Goal: Transaction & Acquisition: Book appointment/travel/reservation

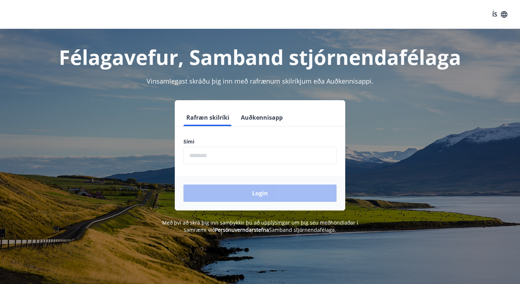
click at [215, 158] on input "phone" at bounding box center [259, 156] width 153 height 18
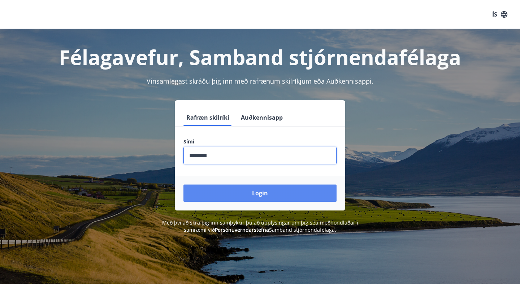
type input "********"
click at [229, 199] on button "Login" at bounding box center [259, 193] width 153 height 17
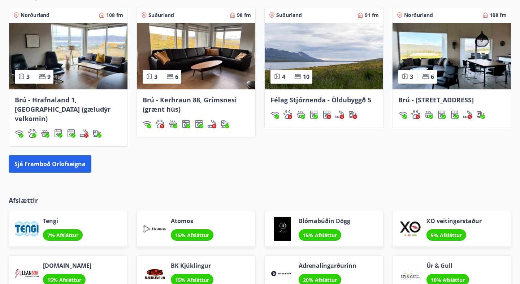
scroll to position [518, 0]
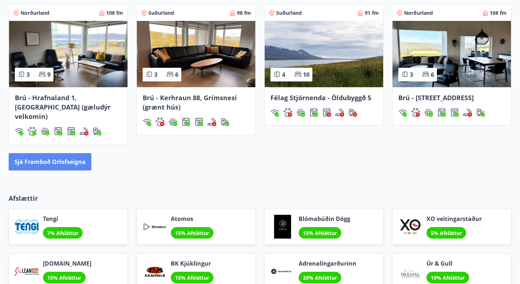
click at [56, 153] on button "Sjá framboð orlofseigna" at bounding box center [50, 161] width 83 height 17
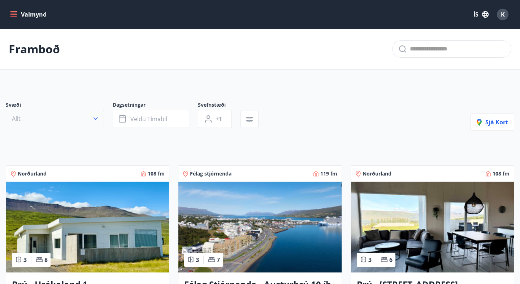
click at [92, 121] on icon "button" at bounding box center [95, 118] width 7 height 7
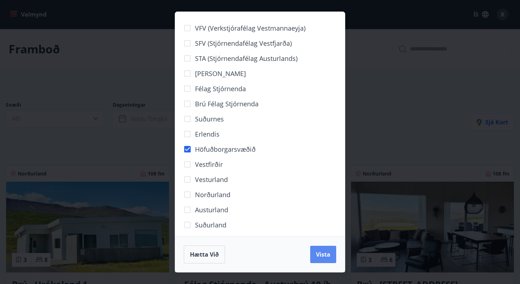
click at [317, 250] on button "Vista" at bounding box center [323, 254] width 26 height 17
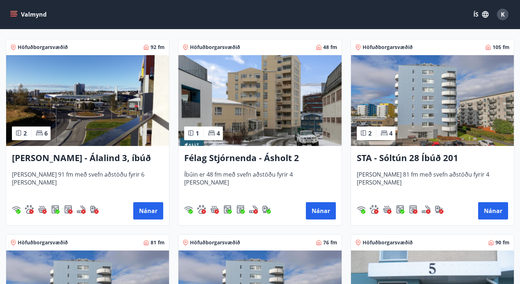
scroll to position [145, 0]
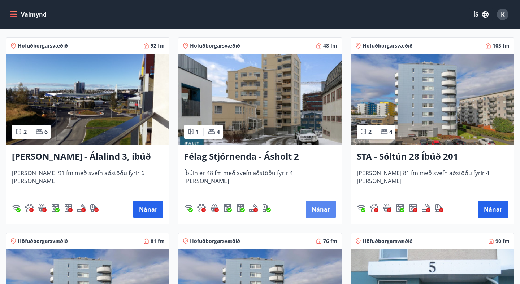
click at [321, 204] on button "Nánar" at bounding box center [321, 209] width 30 height 17
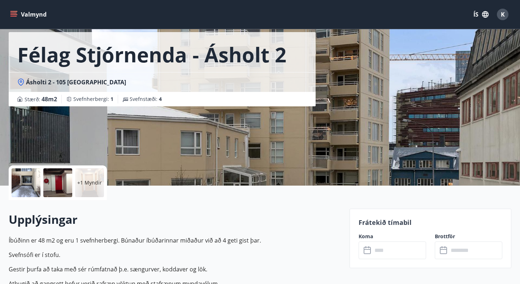
scroll to position [31, 0]
click at [82, 178] on div "+1 Myndir" at bounding box center [89, 182] width 29 height 29
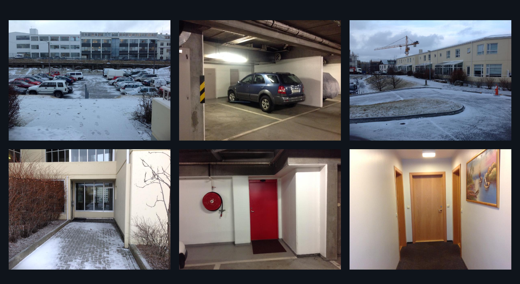
scroll to position [0, 0]
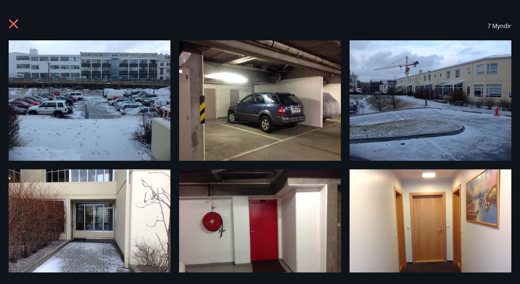
click at [13, 26] on icon at bounding box center [15, 25] width 12 height 12
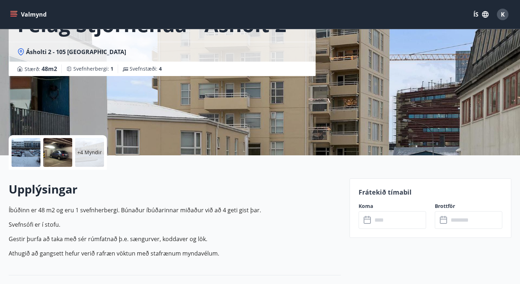
scroll to position [61, 0]
click at [384, 224] on input "text" at bounding box center [399, 220] width 54 height 18
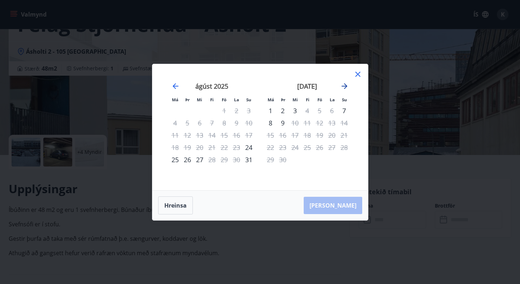
click at [346, 87] on icon "Move forward to switch to the next month." at bounding box center [344, 86] width 9 height 9
click at [284, 235] on div "Má Þr Mi Fi Fö La Su Má Þr Mi Fi Fö La Su ágúst 2025 1 2 3 4 5 6 7 8 9 10 11 12…" at bounding box center [260, 142] width 520 height 284
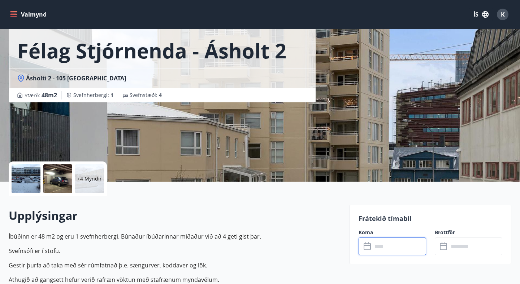
scroll to position [57, 0]
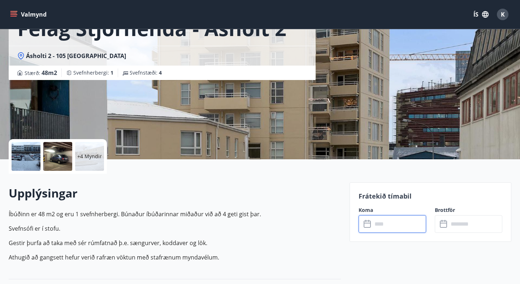
click at [386, 224] on input "text" at bounding box center [399, 224] width 54 height 18
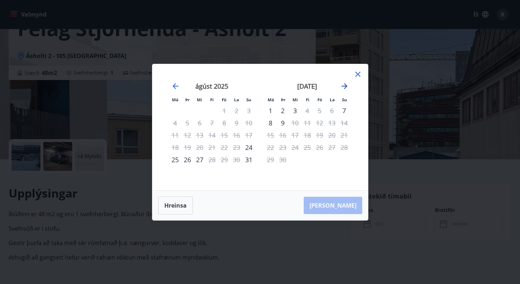
click at [345, 86] on icon "Move forward to switch to the next month." at bounding box center [344, 86] width 6 height 6
click at [359, 75] on icon at bounding box center [357, 74] width 5 height 5
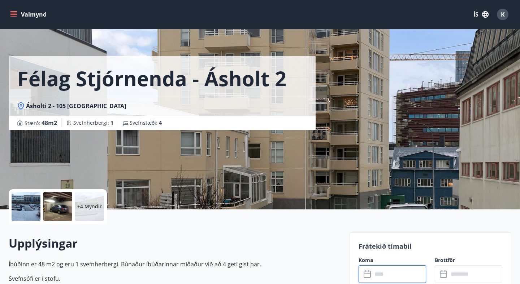
scroll to position [0, 0]
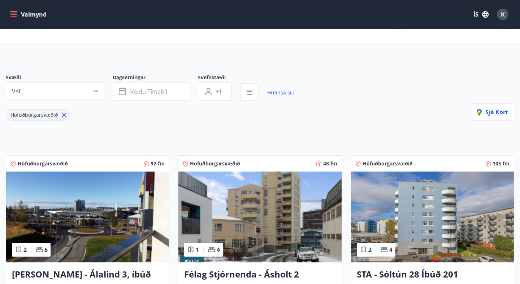
scroll to position [28, 0]
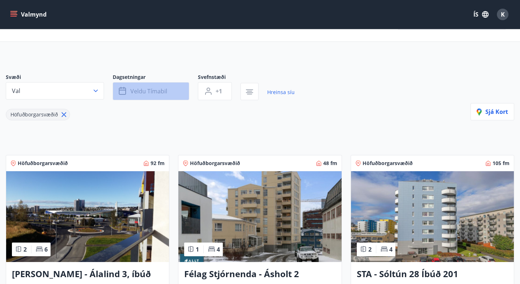
click at [143, 91] on span "Veldu tímabil" at bounding box center [148, 91] width 37 height 8
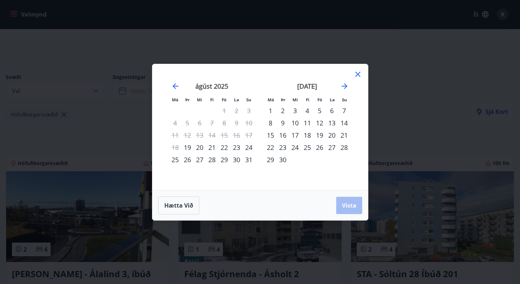
click at [345, 91] on div "september 2025" at bounding box center [307, 89] width 86 height 32
click at [345, 87] on icon "Move forward to switch to the next month." at bounding box center [344, 86] width 6 height 6
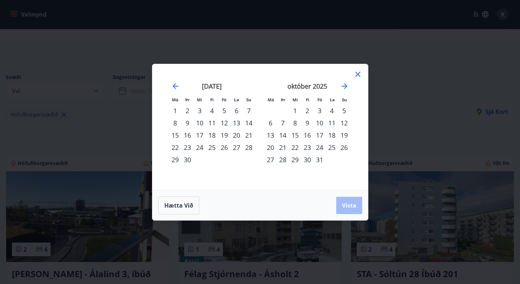
click at [319, 122] on div "10" at bounding box center [319, 123] width 12 height 12
click at [345, 125] on div "12" at bounding box center [344, 123] width 12 height 12
click at [349, 213] on button "Vista" at bounding box center [349, 205] width 26 height 17
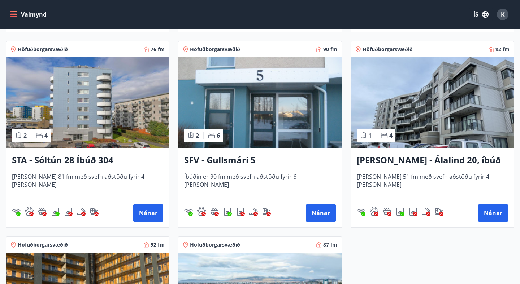
scroll to position [337, 0]
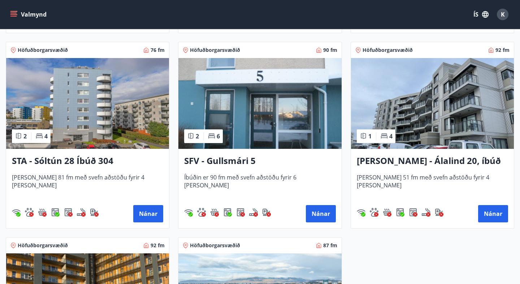
click at [208, 162] on h3 "SFV - Gullsmári 5" at bounding box center [259, 161] width 151 height 13
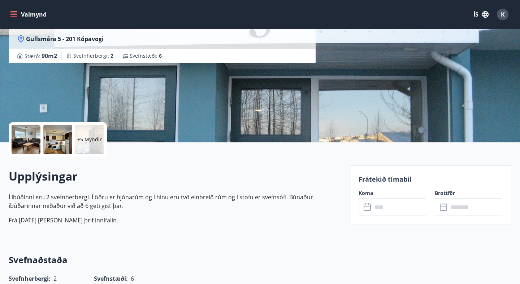
scroll to position [68, 0]
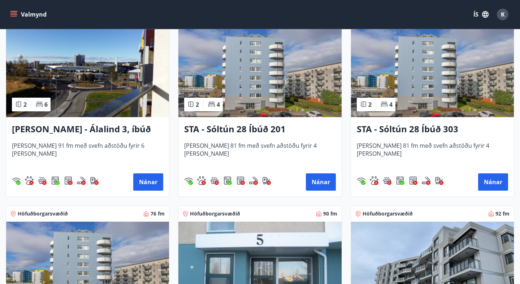
scroll to position [177, 0]
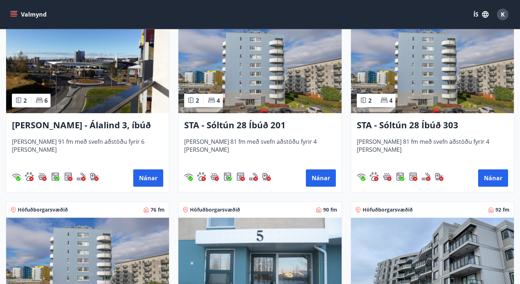
click at [366, 128] on h3 "STA - Sóltún 28 Íbúð 303" at bounding box center [432, 125] width 151 height 13
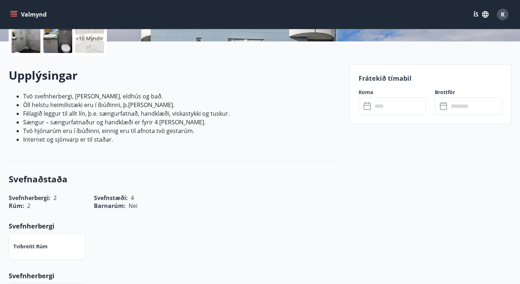
scroll to position [176, 0]
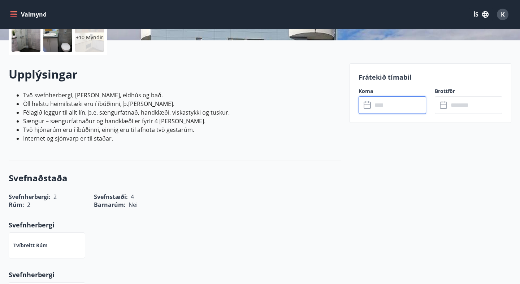
click at [376, 108] on input "text" at bounding box center [399, 105] width 54 height 18
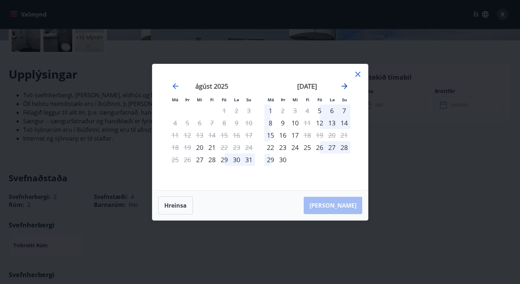
click at [347, 88] on icon "Move forward to switch to the next month." at bounding box center [344, 86] width 9 height 9
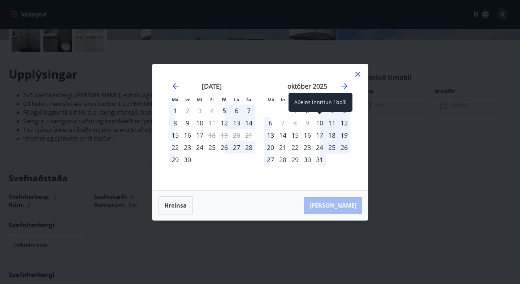
click at [320, 123] on div "10" at bounding box center [319, 123] width 12 height 12
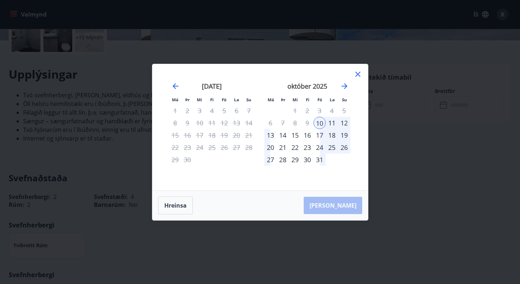
click at [343, 123] on div "12" at bounding box center [344, 123] width 12 height 12
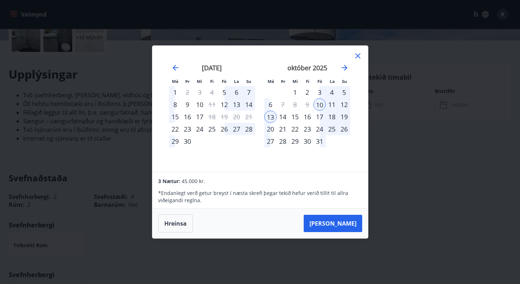
click at [342, 105] on div "12" at bounding box center [344, 105] width 12 height 12
click at [343, 105] on div "12" at bounding box center [344, 105] width 12 height 12
click at [267, 117] on div "13" at bounding box center [270, 117] width 12 height 12
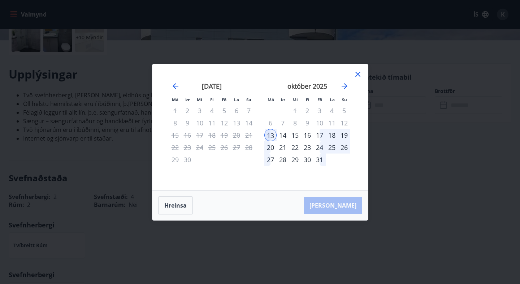
click at [358, 74] on icon at bounding box center [357, 74] width 1 height 1
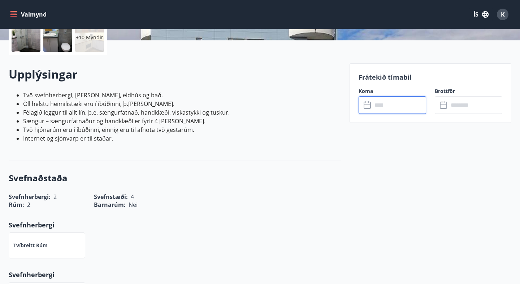
click at [378, 105] on input "text" at bounding box center [399, 105] width 54 height 18
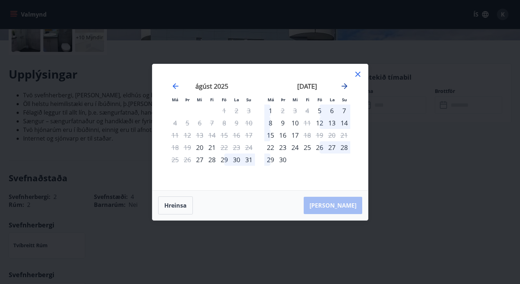
click at [344, 85] on icon "Move forward to switch to the next month." at bounding box center [344, 86] width 9 height 9
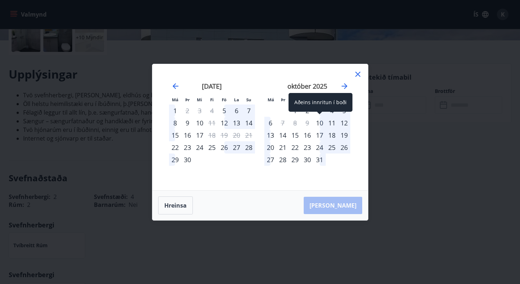
click at [321, 123] on div "10" at bounding box center [319, 123] width 12 height 12
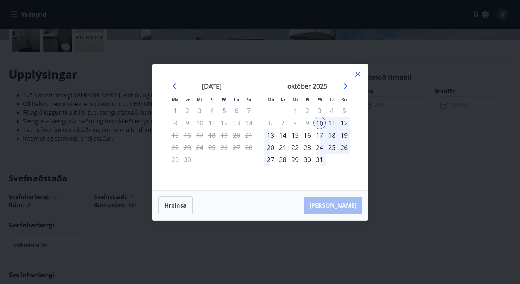
click at [346, 122] on div "12" at bounding box center [344, 123] width 12 height 12
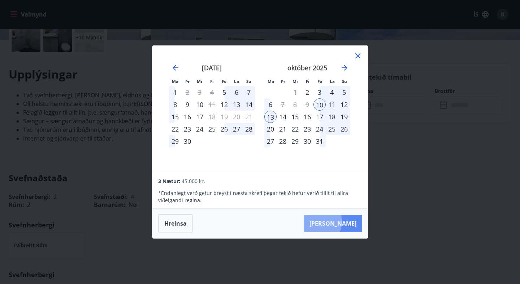
click at [340, 222] on button "Taka Frá" at bounding box center [333, 223] width 58 height 17
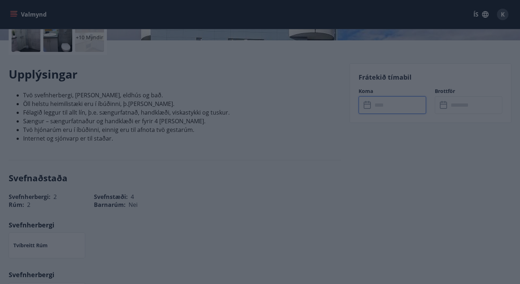
type input "******"
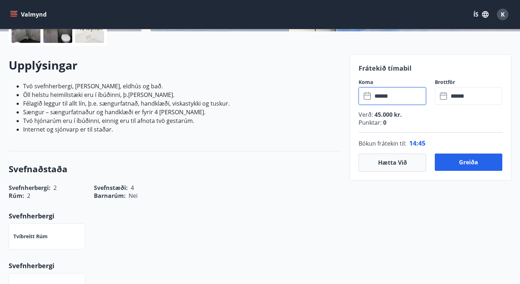
scroll to position [188, 0]
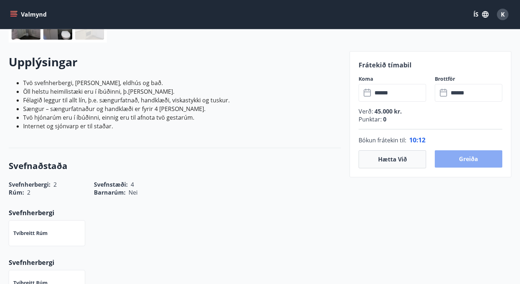
click at [462, 155] on button "Greiða" at bounding box center [468, 158] width 67 height 17
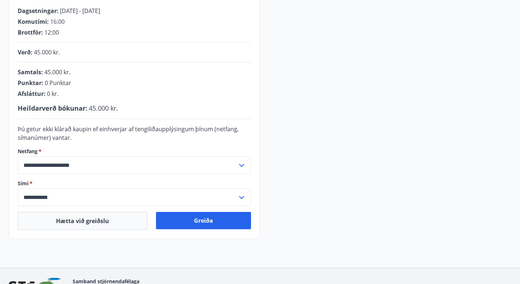
scroll to position [151, 0]
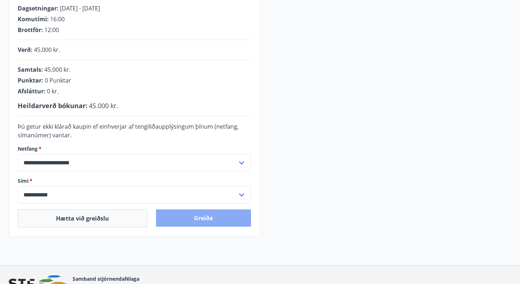
click at [172, 224] on button "Greiða" at bounding box center [203, 218] width 95 height 17
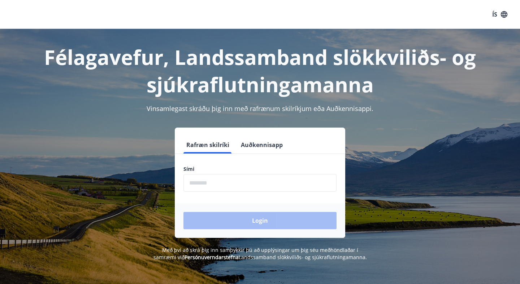
click at [217, 191] on input "phone" at bounding box center [259, 183] width 153 height 18
type input "********"
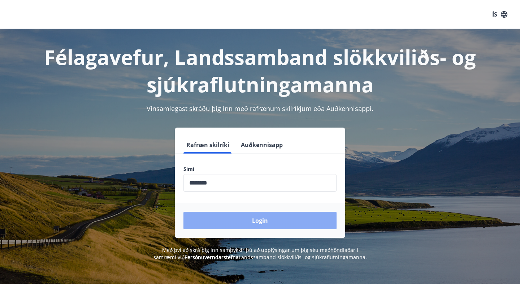
click at [246, 223] on button "Login" at bounding box center [259, 220] width 153 height 17
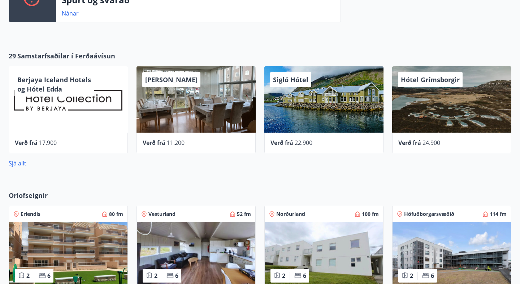
scroll to position [223, 0]
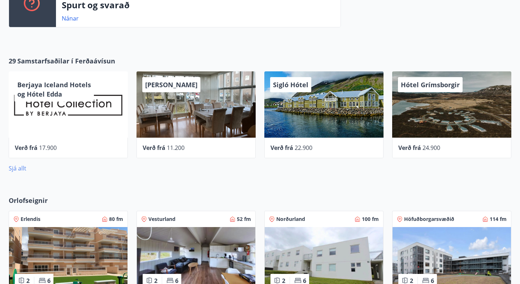
click at [23, 170] on link "Sjá allt" at bounding box center [18, 169] width 18 height 8
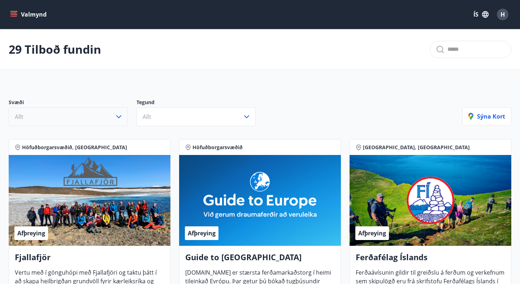
click at [102, 120] on button "Allt" at bounding box center [68, 117] width 119 height 19
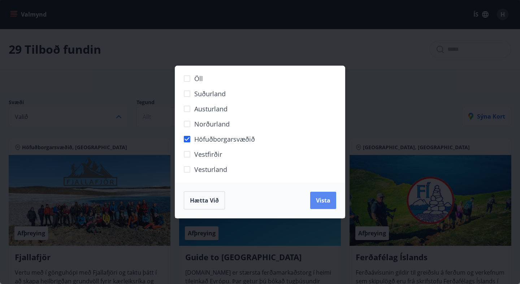
click at [328, 203] on span "Vista" at bounding box center [323, 201] width 14 height 8
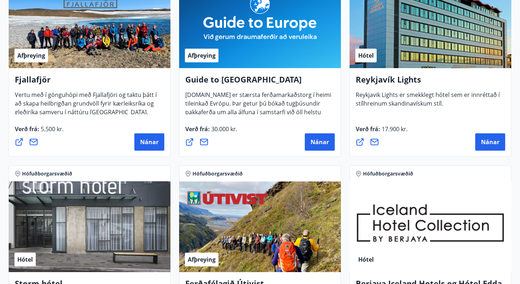
scroll to position [178, 0]
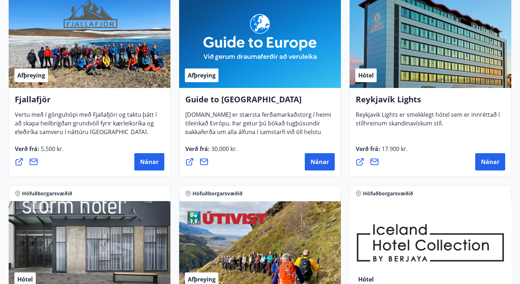
click at [415, 62] on div "Hótel" at bounding box center [430, 42] width 162 height 91
click at [485, 157] on button "Nánar" at bounding box center [490, 161] width 30 height 17
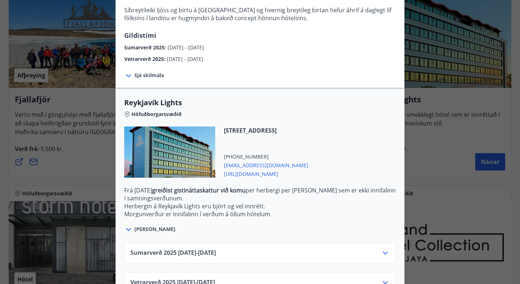
scroll to position [165, 0]
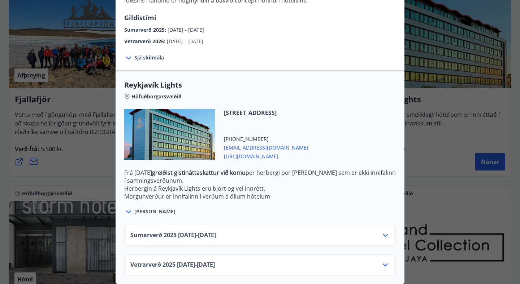
click at [388, 265] on icon at bounding box center [385, 265] width 9 height 9
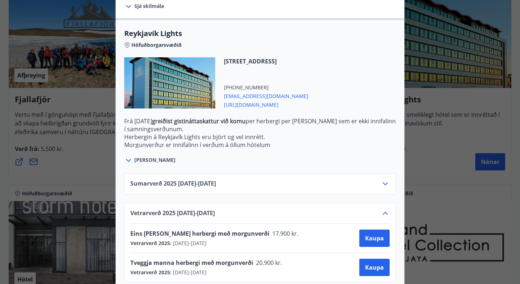
scroll to position [224, 0]
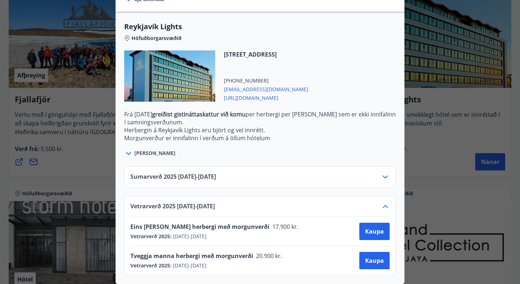
click at [419, 128] on div "Reykjavík Lights Fyrir bókarnir og frekari upplýsingar vinsamlega senduð póst á…" at bounding box center [260, 142] width 520 height 284
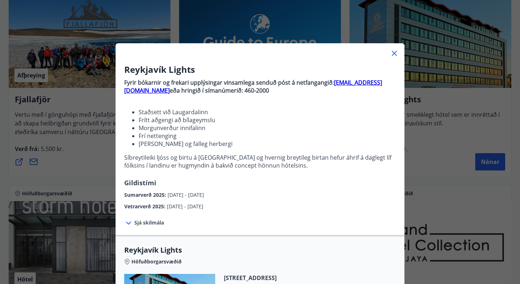
click at [394, 52] on icon at bounding box center [394, 53] width 9 height 9
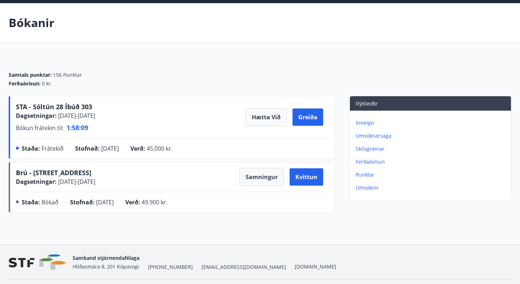
scroll to position [24, 0]
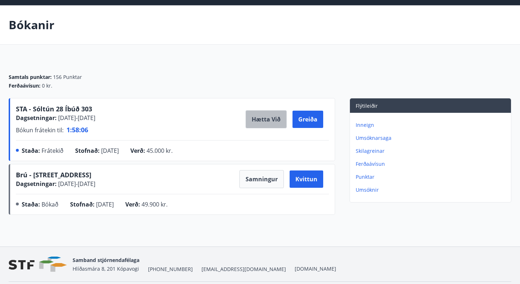
click at [256, 121] on button "Hætta við" at bounding box center [265, 119] width 41 height 18
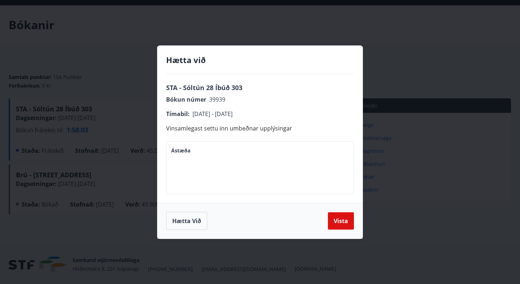
click at [232, 179] on textarea "Ástæða" at bounding box center [260, 167] width 178 height 41
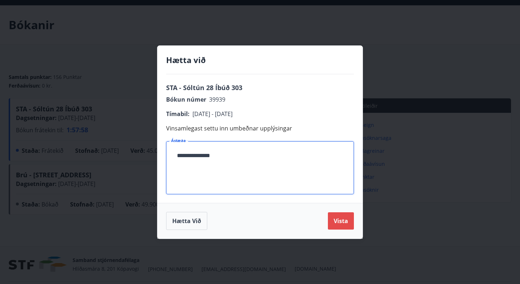
type textarea "**********"
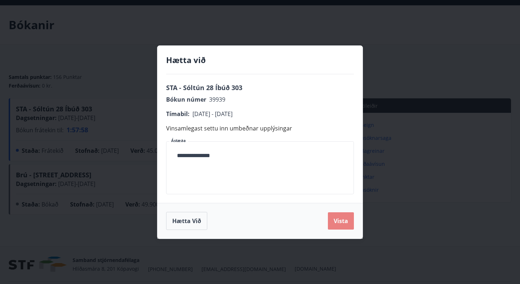
click at [335, 224] on button "Vista" at bounding box center [341, 221] width 26 height 17
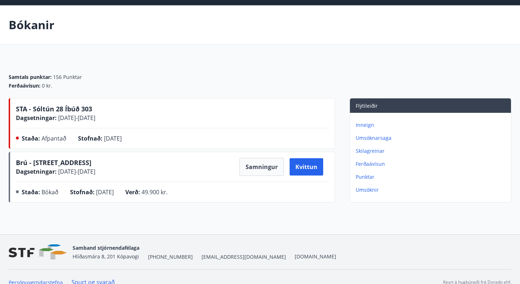
scroll to position [0, 0]
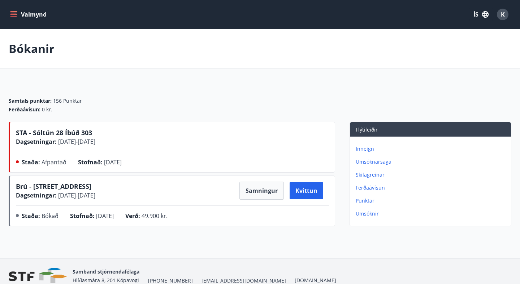
click at [11, 15] on icon "menu" at bounding box center [13, 14] width 7 height 7
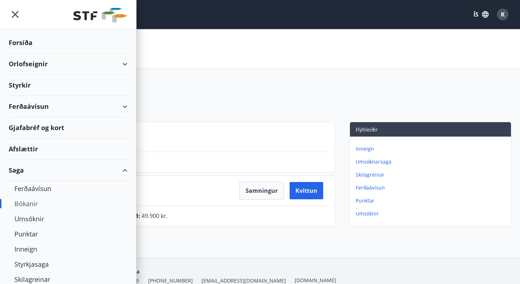
click at [89, 65] on div "Orlofseignir" at bounding box center [68, 63] width 119 height 21
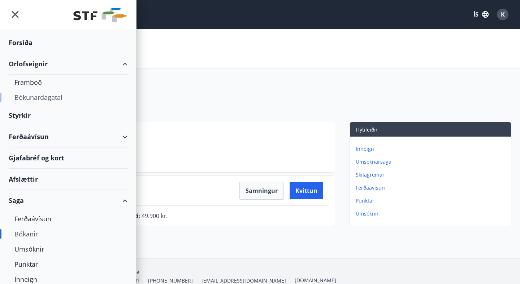
click at [64, 97] on div "Bókunardagatal" at bounding box center [67, 97] width 107 height 15
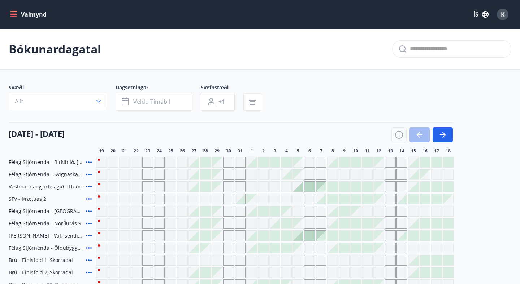
click at [97, 98] on icon "button" at bounding box center [98, 101] width 7 height 7
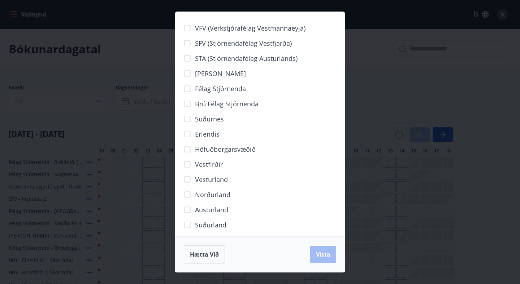
scroll to position [33, 0]
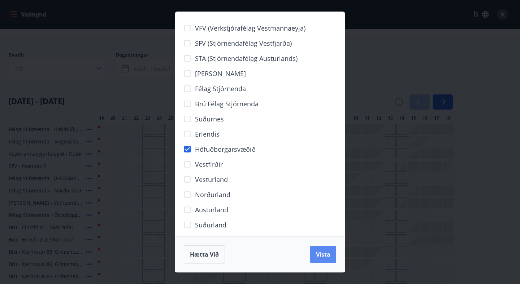
click at [324, 258] on span "Vista" at bounding box center [323, 255] width 14 height 8
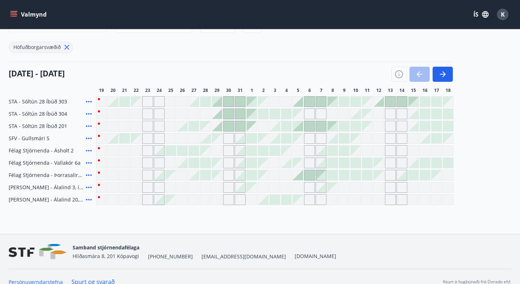
scroll to position [79, 0]
click at [438, 72] on icon "button" at bounding box center [442, 73] width 9 height 9
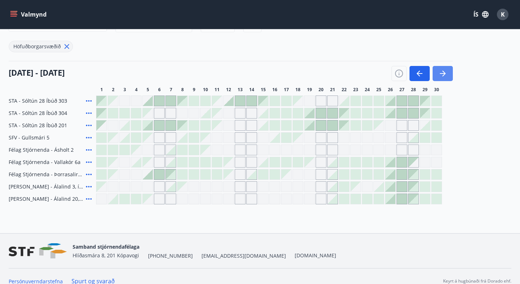
click at [438, 72] on icon "button" at bounding box center [442, 73] width 9 height 9
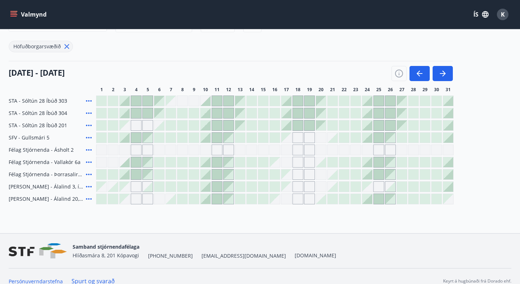
click at [195, 150] on div "Gráir dagar eru ekki bókanlegir" at bounding box center [193, 150] width 11 height 11
click at [194, 139] on div "STA - Sóltún 28 Íbúð 303 STA - Sóltún 28 Íbúð 304 STA - Sóltún 28 Íbúð 201 SFV …" at bounding box center [260, 150] width 502 height 109
click at [196, 115] on div at bounding box center [194, 113] width 10 height 10
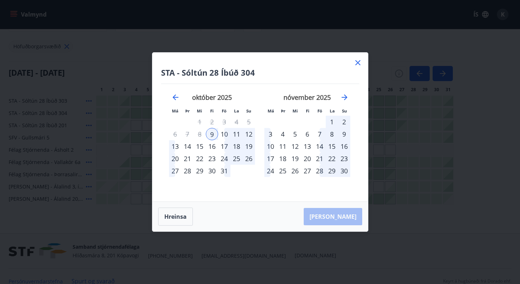
click at [248, 134] on div "12" at bounding box center [249, 134] width 12 height 12
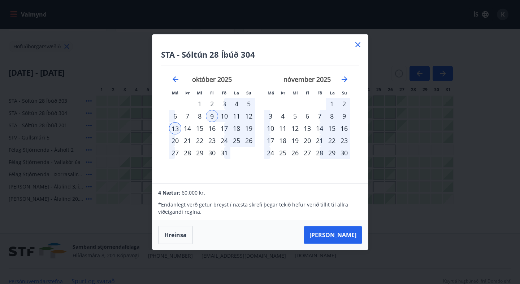
click at [239, 118] on div "11" at bounding box center [236, 116] width 12 height 12
click at [214, 117] on div "9" at bounding box center [212, 116] width 12 height 12
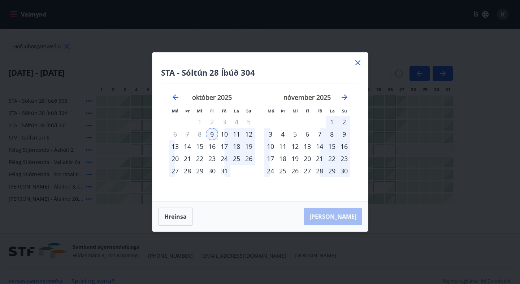
click at [237, 136] on div "11" at bounding box center [236, 134] width 12 height 12
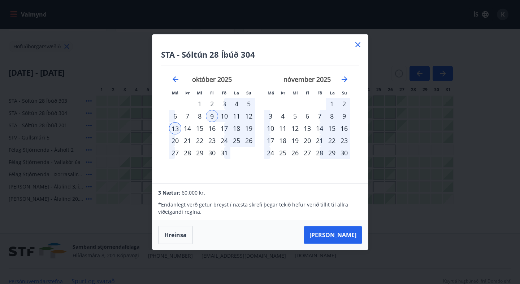
click at [226, 116] on div "10" at bounding box center [224, 116] width 12 height 12
click at [213, 118] on div "9" at bounding box center [212, 116] width 12 height 12
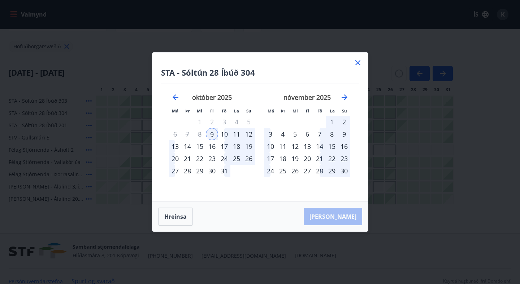
click at [237, 134] on div "11" at bounding box center [236, 134] width 12 height 12
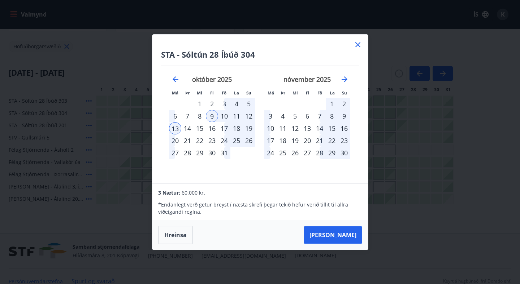
click at [226, 117] on div "10" at bounding box center [224, 116] width 12 height 12
click at [357, 44] on icon at bounding box center [357, 44] width 5 height 5
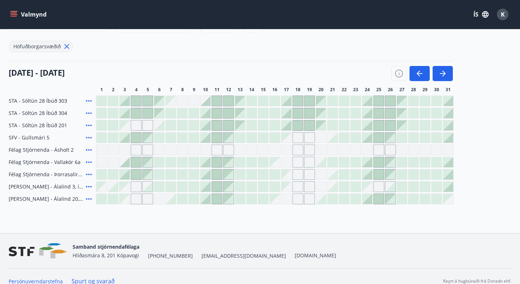
click at [192, 162] on div at bounding box center [194, 162] width 10 height 10
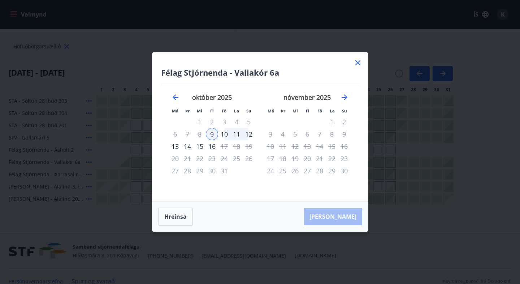
click at [213, 134] on div "9" at bounding box center [212, 134] width 12 height 12
click at [250, 135] on div "12" at bounding box center [249, 134] width 12 height 12
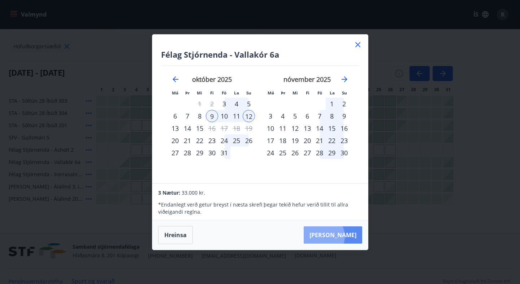
click at [345, 236] on button "Taka Frá" at bounding box center [333, 235] width 58 height 17
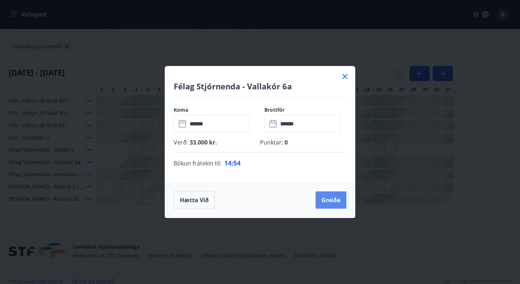
click at [326, 199] on button "Greiða" at bounding box center [330, 200] width 31 height 17
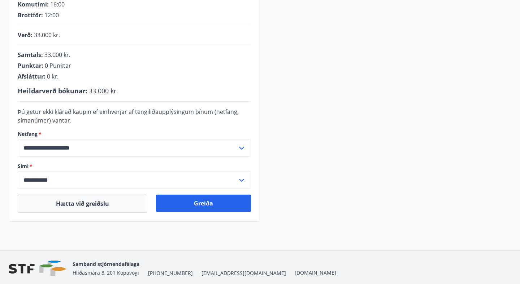
scroll to position [167, 0]
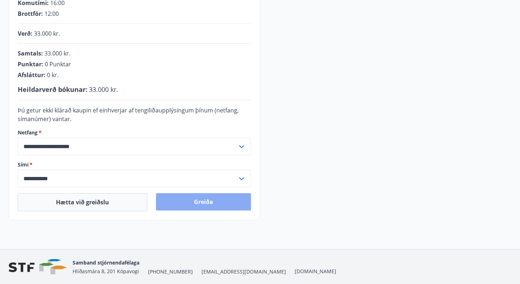
click at [198, 202] on button "Greiða" at bounding box center [203, 201] width 95 height 17
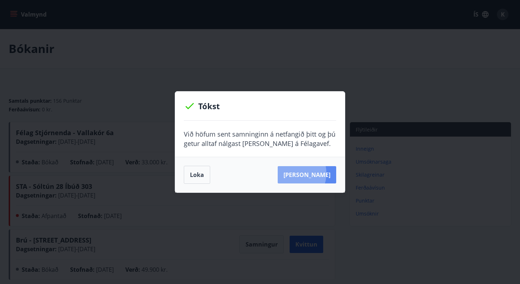
click at [305, 174] on button "[PERSON_NAME]" at bounding box center [307, 174] width 58 height 17
click at [198, 178] on button "Loka" at bounding box center [197, 175] width 26 height 18
